Goal: Information Seeking & Learning: Learn about a topic

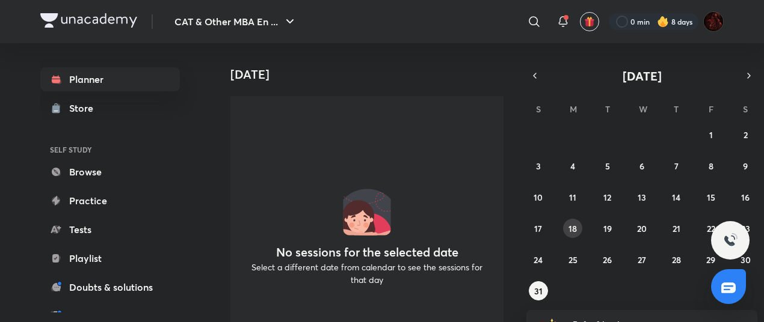
click at [566, 223] on button "18" at bounding box center [572, 228] width 19 height 19
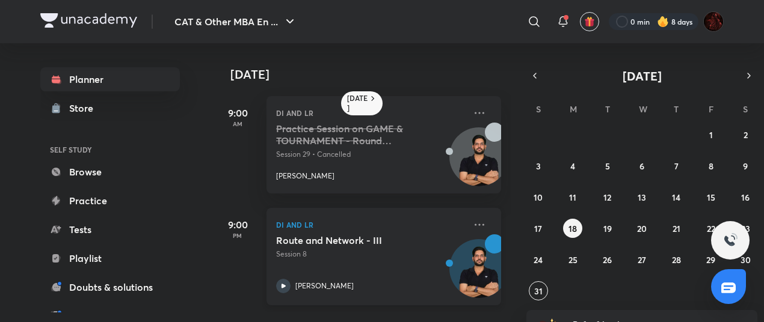
click at [389, 286] on div "[PERSON_NAME]" at bounding box center [370, 286] width 189 height 14
